Goal: Ask a question

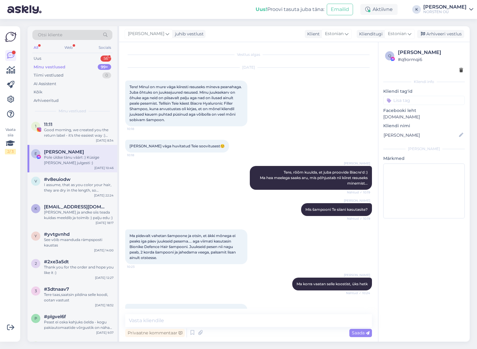
scroll to position [754, 0]
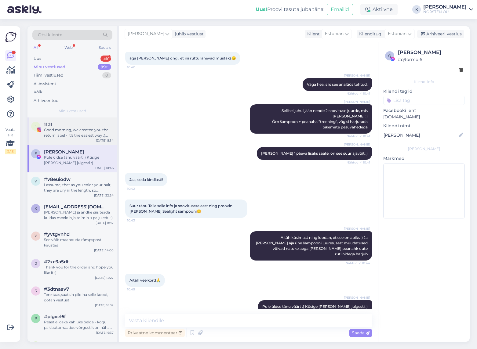
click at [81, 133] on div "Good morning, we created you the return label - it's the easiest way :) Please …" at bounding box center [79, 132] width 70 height 11
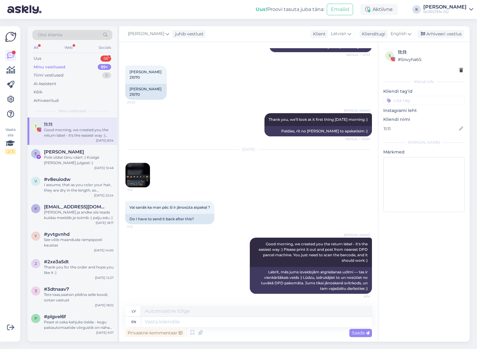
click at [57, 66] on div "Minu vestlused" at bounding box center [50, 67] width 32 height 6
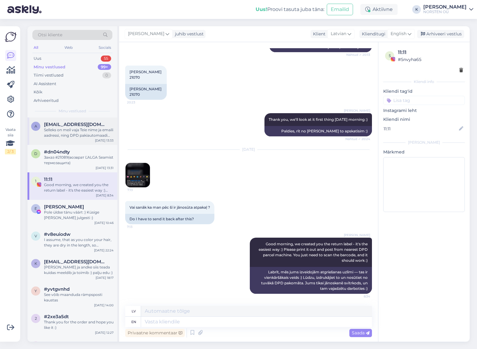
click at [64, 128] on div "Selleks on meil vaja Teie nime ja emaili aadressi, ning DPD pakiautomaadi asuko…" at bounding box center [79, 132] width 70 height 11
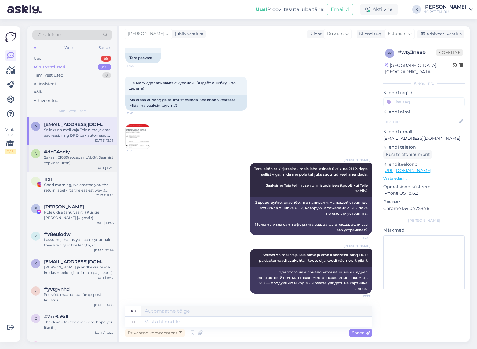
click at [58, 157] on div "Заказ #21089(возврат ĽALGA Seamist термозащита)" at bounding box center [79, 160] width 70 height 11
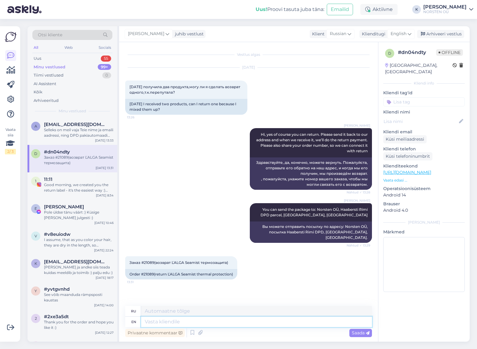
click at [184, 322] on textarea at bounding box center [256, 322] width 231 height 10
type textarea "Thank y"
type textarea "Благодарить"
type textarea "Thank you."
type textarea "Спасибо."
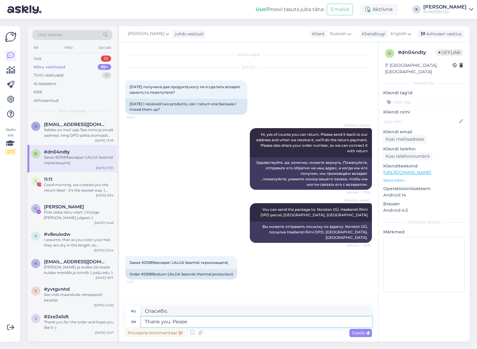
type textarea "Thank you. Pease"
type textarea "Спасибо. Пожалуйста."
type textarea "Thank you."
type textarea "Спасибо."
type textarea "Thank you. Just o"
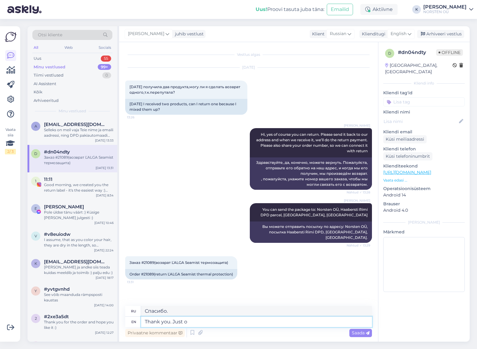
type textarea "Спасибо. Просто"
type textarea "Thank you. Just on"
type textarea "Спасибо. Только что."
type textarea "Thank you. Just one mor"
type textarea "Спасибо. Всего один."
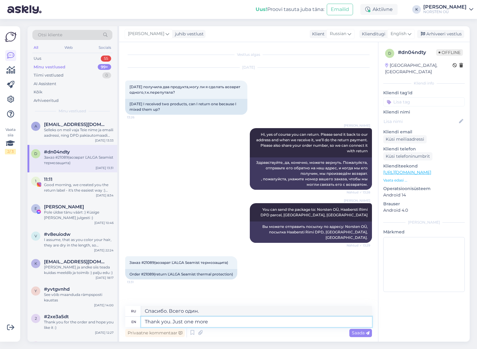
type textarea "Thank you. Just one more"
type textarea "Спасибо. Ещё один."
type textarea "Thank you. Just one more question."
type textarea "Спасибо. Ещё один вопрос."
type textarea "Thank you. Just one more question - is th"
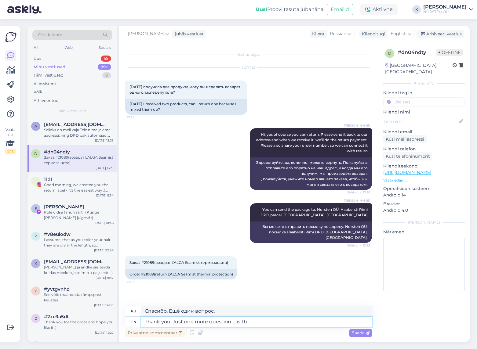
type textarea "Спасибо. Ещё один вопрос:"
type textarea "Thank you. Just one more question - is the pro"
type textarea "Спасибо. Ещё один вопрос: это"
type textarea "Thank you. Just one more question - is the product u"
type textarea "Спасибо. Ещё один вопрос: продукт"
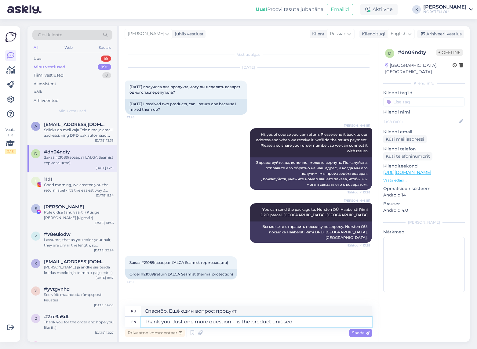
type textarea "Thank you. Just one more question - is the product uniúsed"
type textarea "Спасибо. Ещё один вопрос: продукт неиспользованный?"
type textarea "Thank you. Just one more question - is the product unused"
type textarea "Спасибо. Ещё один вопрос: товар не использовался?"
type textarea "Thank you. Just one more question - is the product unused?"
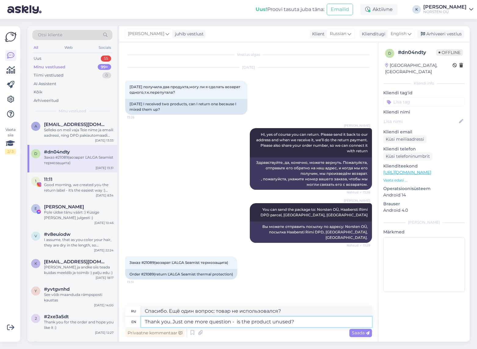
type textarea "Спасибо. И ещё один вопрос: товар не использовался?"
